Goal: Task Accomplishment & Management: Manage account settings

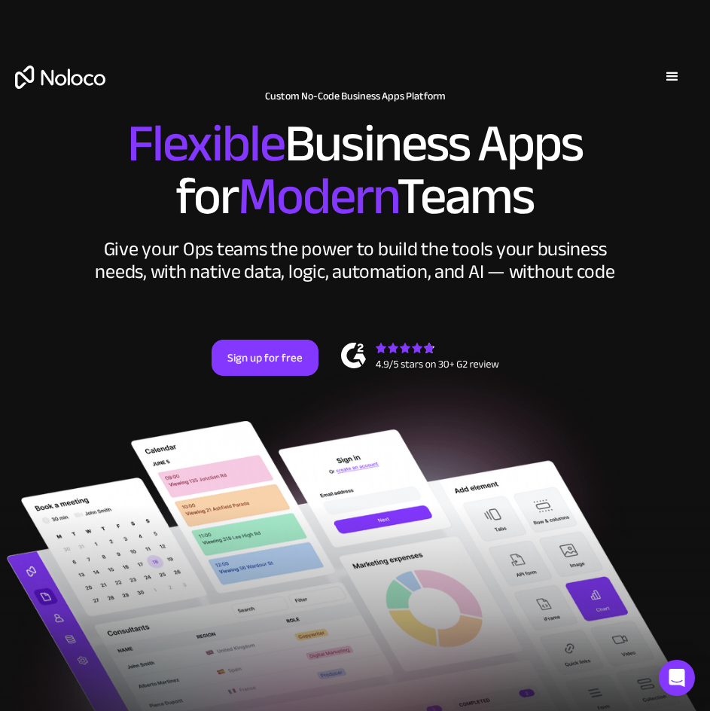
click at [674, 79] on div "menu" at bounding box center [672, 77] width 18 height 18
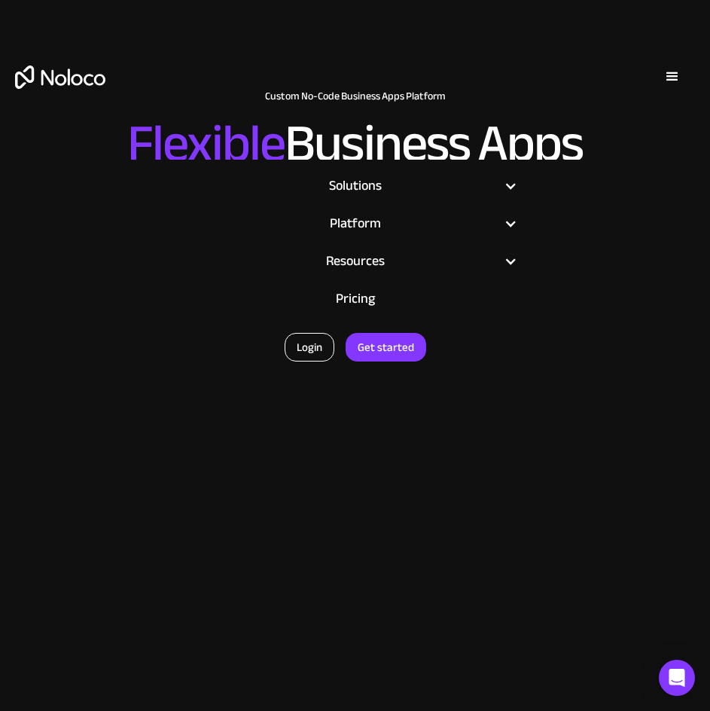
click at [309, 336] on link "Login" at bounding box center [310, 347] width 50 height 29
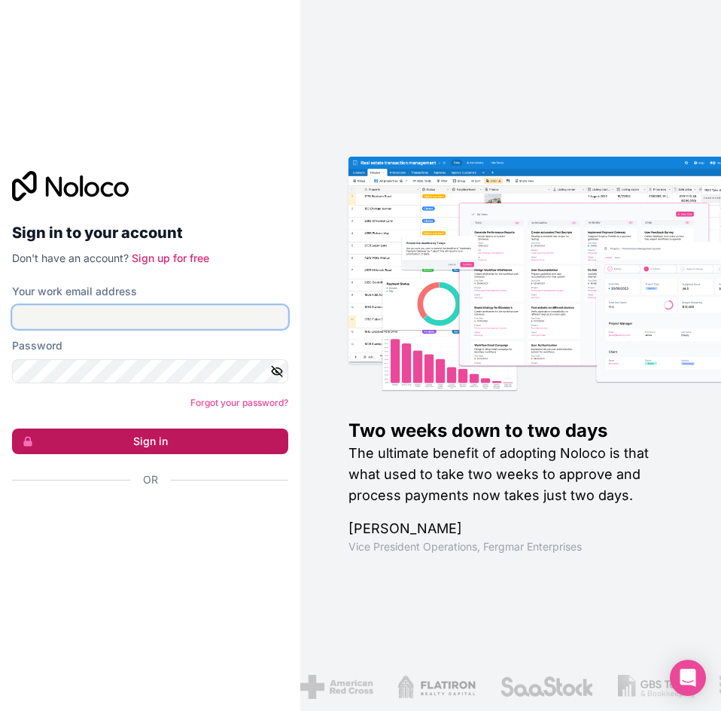
type input "[PERSON_NAME][EMAIL_ADDRESS][DOMAIN_NAME]"
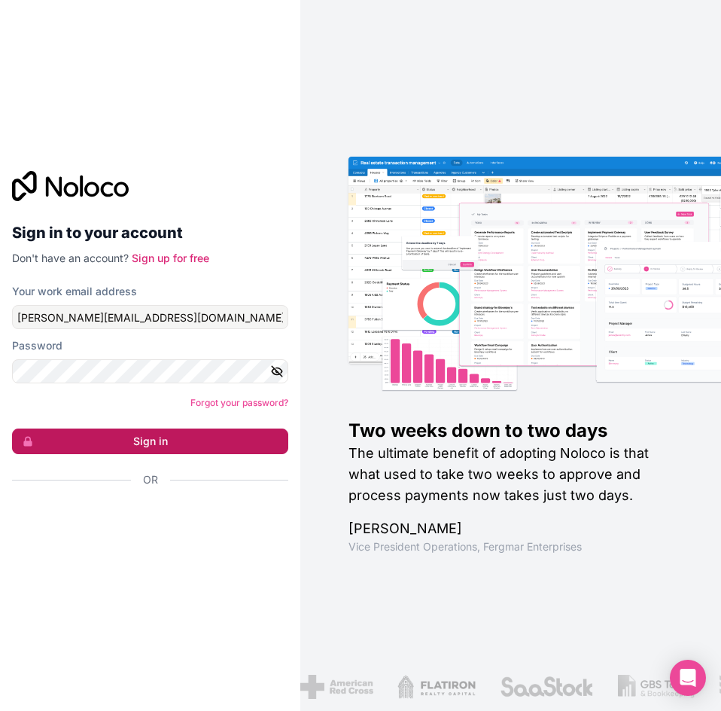
click at [183, 441] on button "Sign in" at bounding box center [150, 441] width 276 height 26
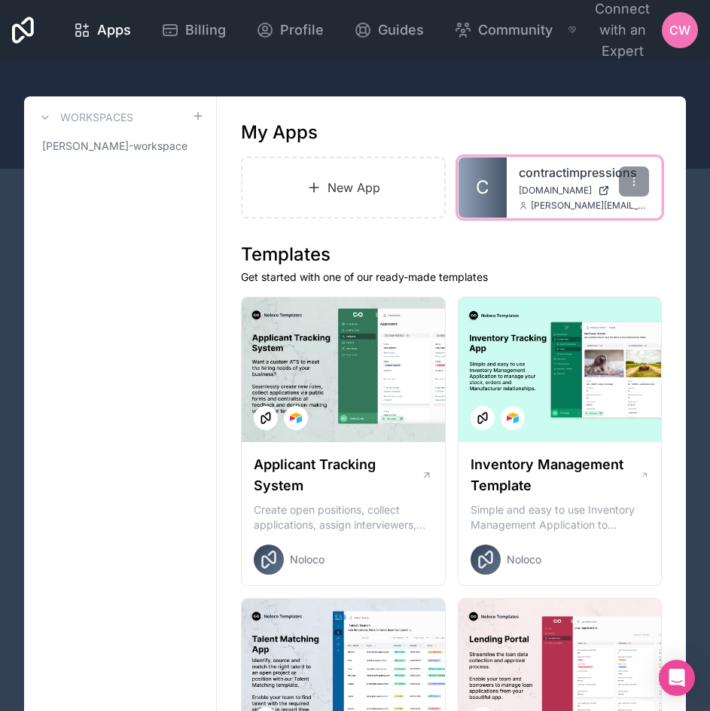
click at [565, 180] on link "contractimpressions" at bounding box center [584, 172] width 131 height 18
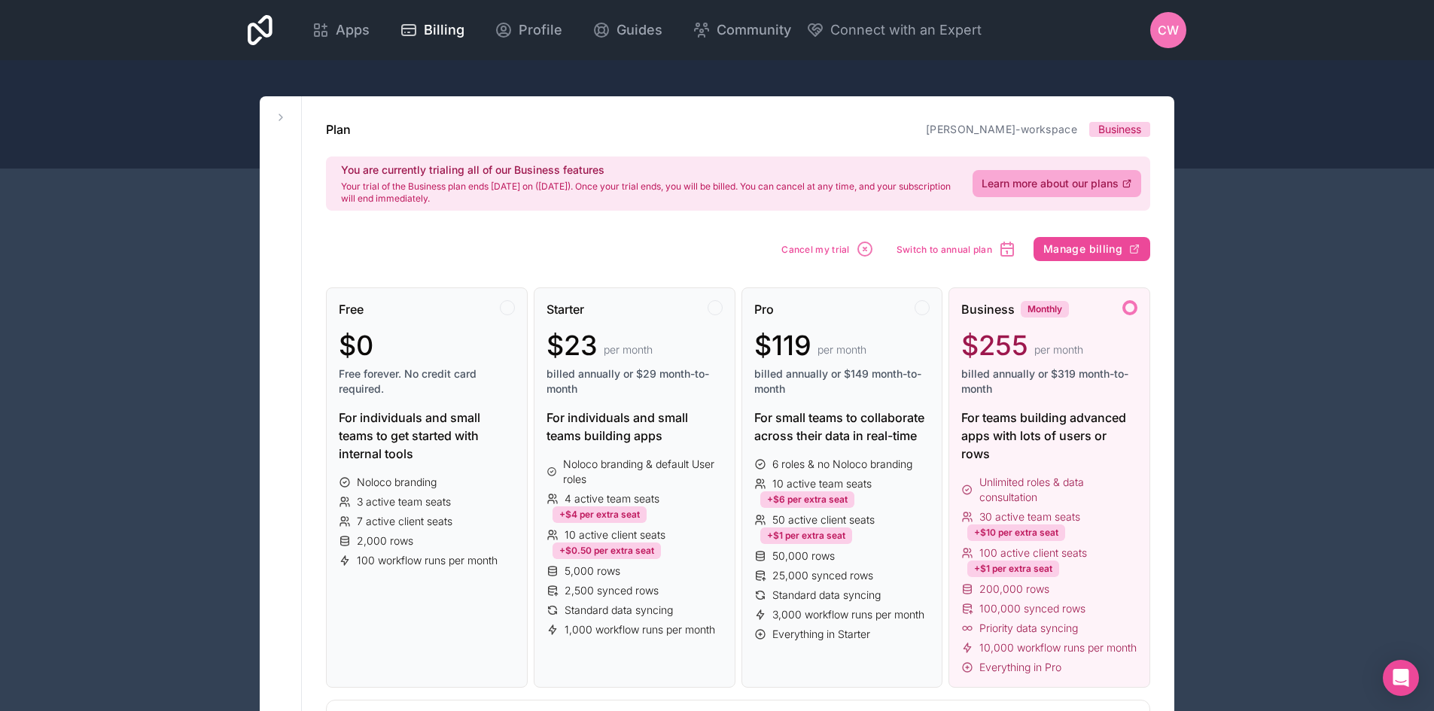
click at [1131, 307] on div at bounding box center [1129, 307] width 15 height 15
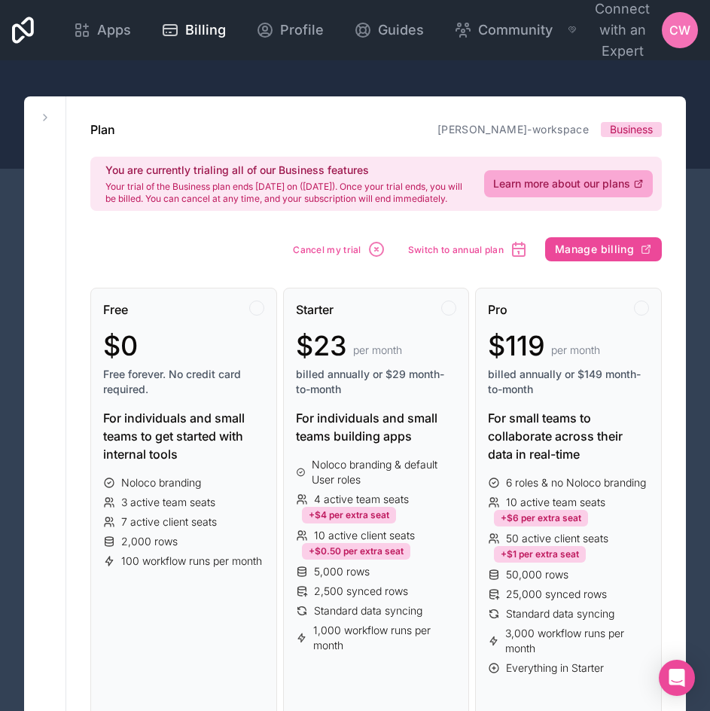
click at [549, 62] on div at bounding box center [355, 114] width 710 height 108
click at [675, 33] on span "CW" at bounding box center [679, 30] width 21 height 18
click at [340, 87] on div at bounding box center [355, 114] width 710 height 108
click at [35, 18] on div "Apps Billing Profile Guides Community Connect with an Expert CW Billing Profile…" at bounding box center [355, 30] width 710 height 60
click at [29, 23] on icon at bounding box center [23, 30] width 22 height 30
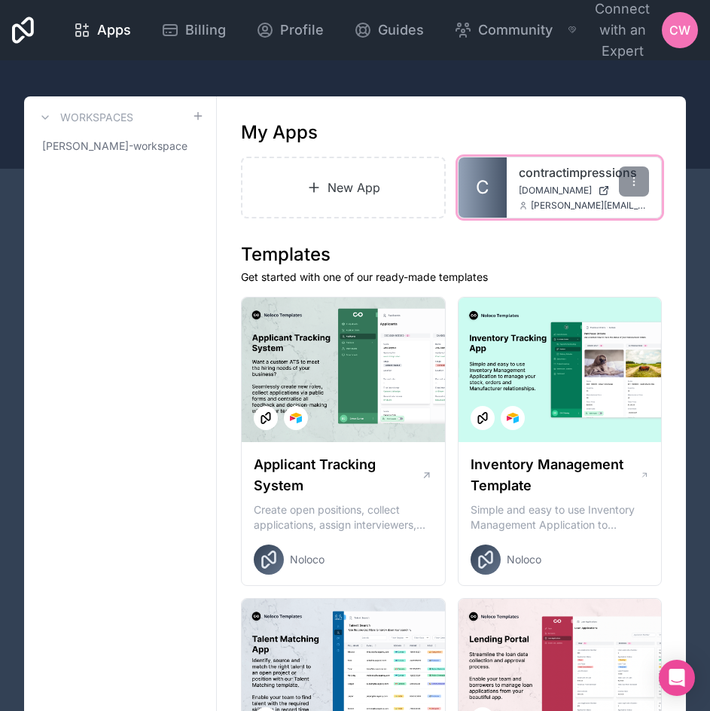
click at [572, 190] on span "contractimpressions.noloco.co" at bounding box center [555, 190] width 73 height 12
